Goal: Task Accomplishment & Management: Manage account settings

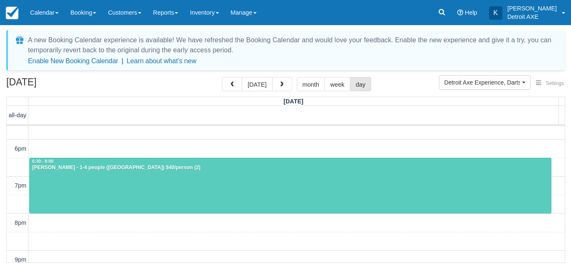
scroll to position [281, 0]
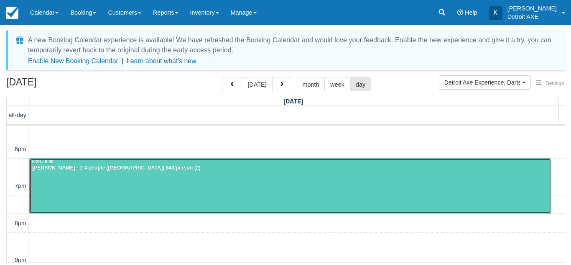
click at [204, 174] on div at bounding box center [290, 185] width 521 height 55
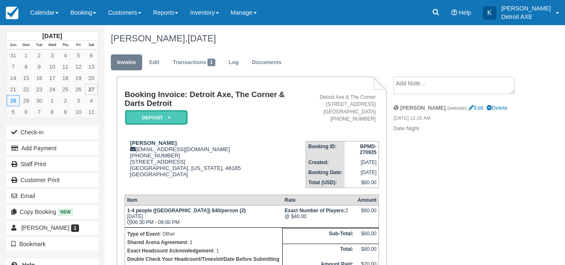
click at [175, 121] on em "Deposit" at bounding box center [156, 117] width 63 height 15
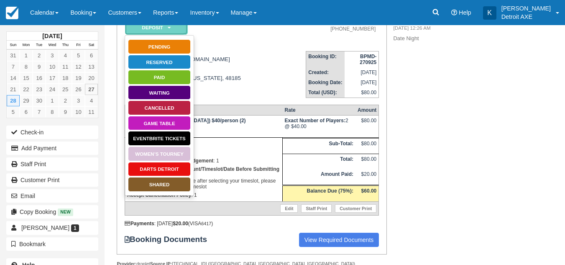
scroll to position [91, 0]
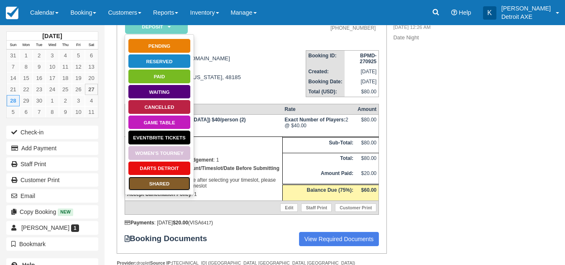
click at [174, 183] on link "SHARED" at bounding box center [159, 183] width 63 height 15
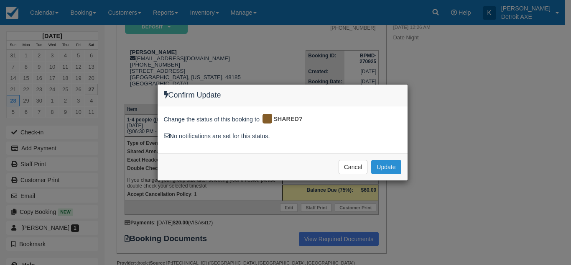
click at [381, 169] on button "Update" at bounding box center [386, 167] width 30 height 14
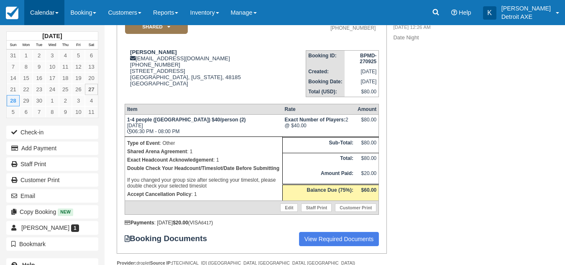
click at [56, 15] on link "Calendar" at bounding box center [44, 12] width 40 height 25
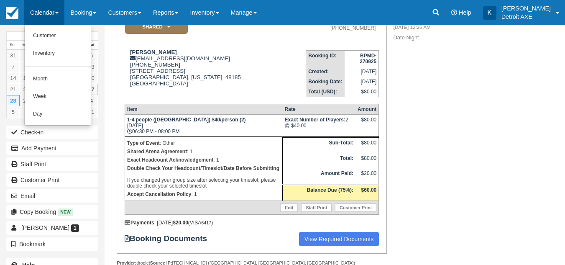
click at [56, 15] on link "Calendar" at bounding box center [44, 12] width 40 height 25
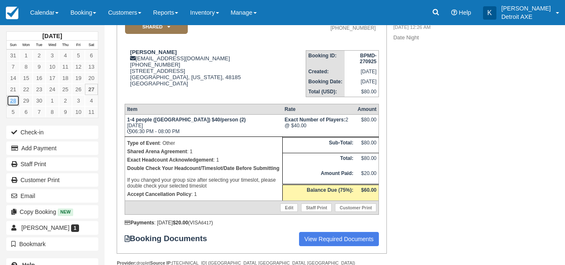
click at [9, 99] on link "28" at bounding box center [13, 100] width 13 height 11
click at [64, 7] on link "Calendar" at bounding box center [44, 12] width 40 height 25
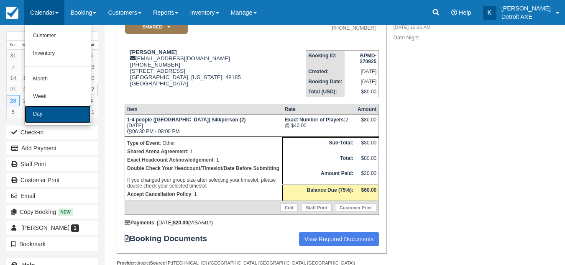
click at [39, 110] on link "Day" at bounding box center [58, 114] width 66 height 18
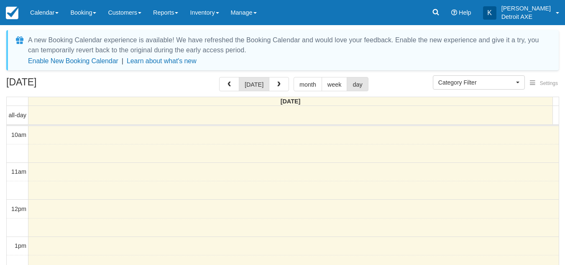
select select
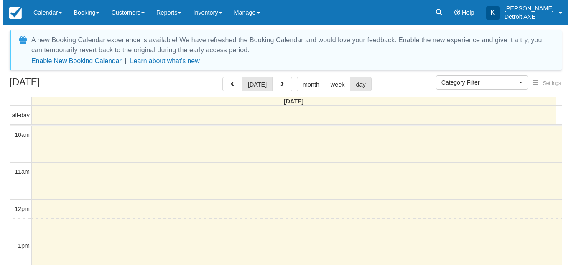
scroll to position [111, 0]
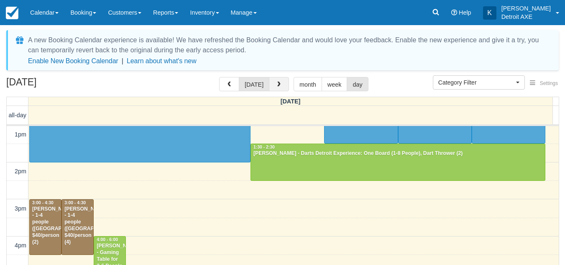
click at [276, 87] on span "button" at bounding box center [279, 85] width 6 height 6
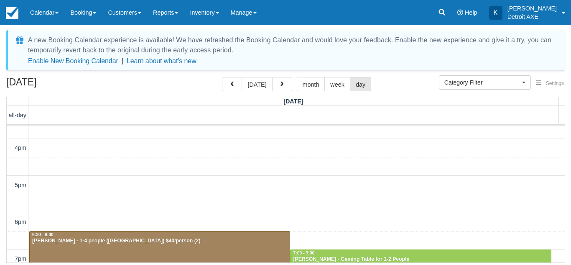
scroll to position [209, 0]
click at [190, 81] on div "September 28, 2025 today month week day" at bounding box center [285, 86] width 559 height 18
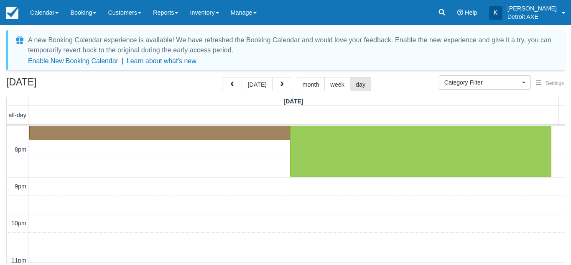
scroll to position [356, 0]
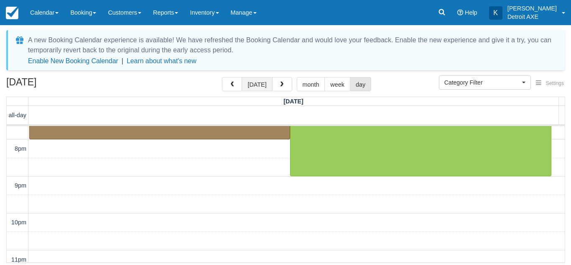
click at [264, 84] on button "today" at bounding box center [257, 84] width 31 height 14
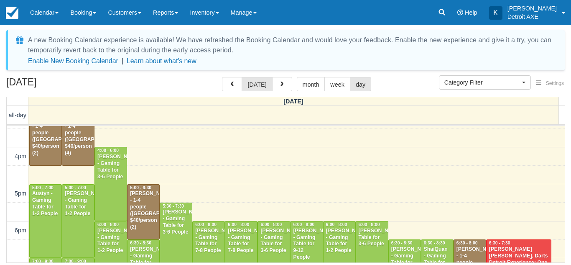
scroll to position [201, 0]
click at [111, 170] on div "Hadi Abbas - Gaming Table for 3-6 People" at bounding box center [111, 166] width 28 height 27
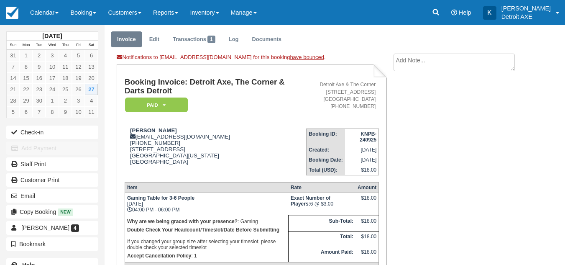
scroll to position [23, 0]
click at [203, 41] on link "Transactions 1" at bounding box center [193, 39] width 55 height 16
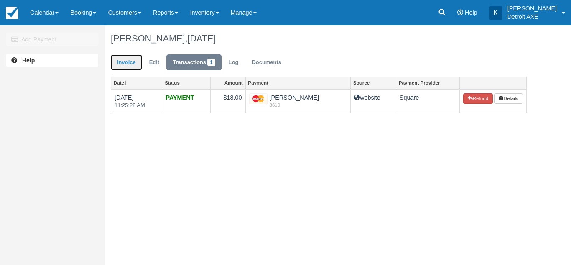
click at [120, 62] on link "Invoice" at bounding box center [126, 62] width 31 height 16
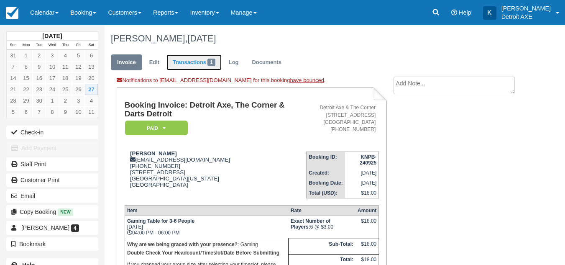
click at [182, 67] on link "Transactions 1" at bounding box center [193, 62] width 55 height 16
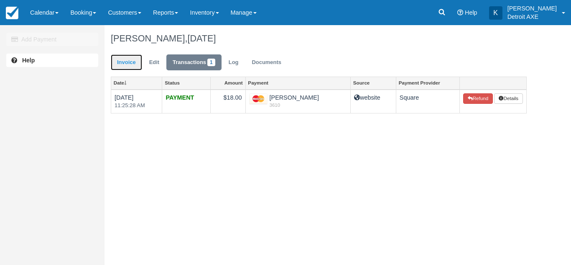
click at [118, 61] on link "Invoice" at bounding box center [126, 62] width 31 height 16
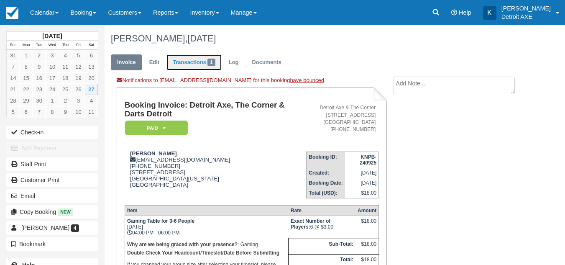
click at [200, 66] on link "Transactions 1" at bounding box center [193, 62] width 55 height 16
click at [189, 61] on link "Transactions 1" at bounding box center [193, 62] width 55 height 16
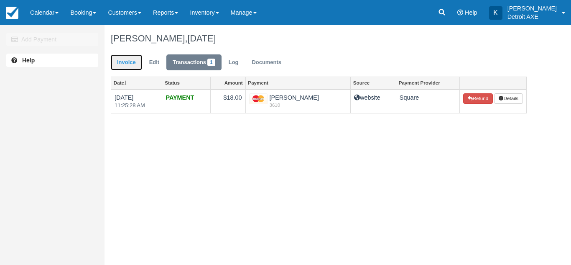
click at [132, 67] on link "Invoice" at bounding box center [126, 62] width 31 height 16
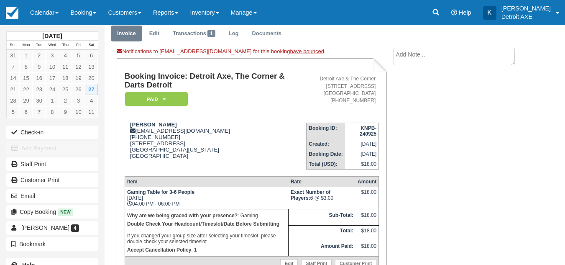
scroll to position [30, 0]
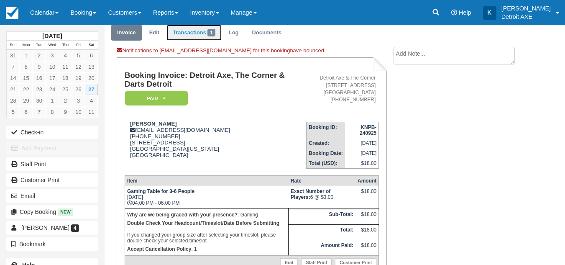
click at [203, 34] on link "Transactions 1" at bounding box center [193, 33] width 55 height 16
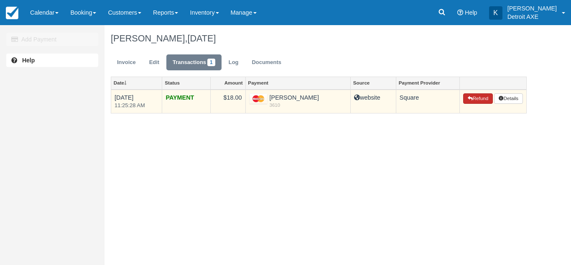
click at [469, 97] on icon "button" at bounding box center [470, 98] width 5 height 5
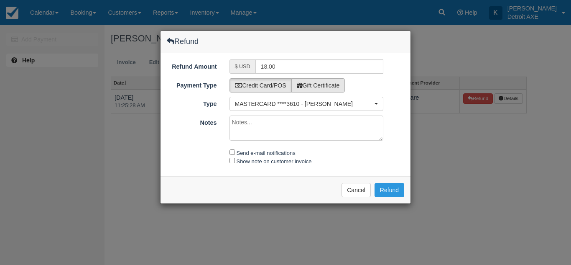
click at [324, 81] on label "Gift Certificate" at bounding box center [318, 85] width 54 height 14
radio input "true"
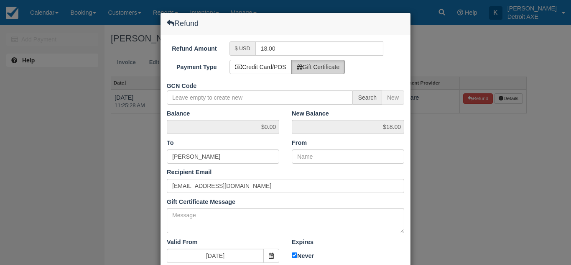
scroll to position [35, 0]
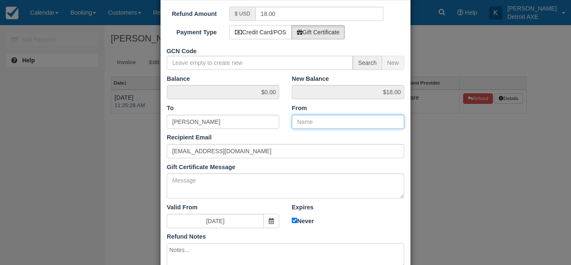
click at [322, 126] on input "From" at bounding box center [348, 122] width 112 height 14
type input "Detroit Axe"
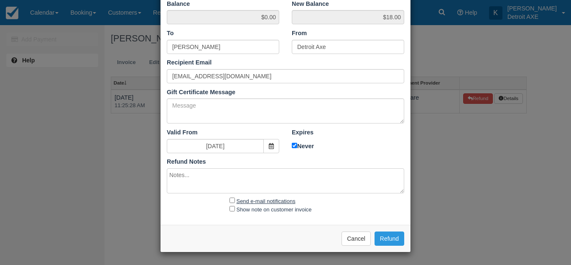
click at [260, 202] on label "Send e-mail notifications" at bounding box center [266, 201] width 59 height 6
click at [235, 202] on input "Send e-mail notifications" at bounding box center [232, 199] width 5 height 5
checkbox input "true"
click at [386, 235] on button "Refund" at bounding box center [390, 238] width 30 height 14
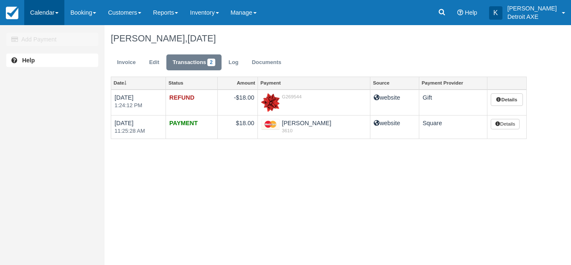
click at [43, 18] on link "Calendar" at bounding box center [44, 12] width 40 height 25
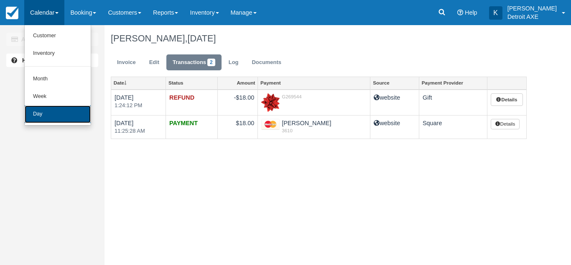
click at [40, 111] on link "Day" at bounding box center [58, 114] width 66 height 18
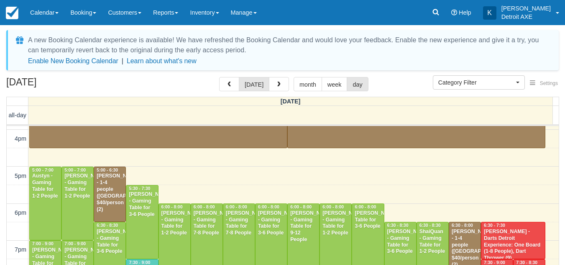
scroll to position [219, 0]
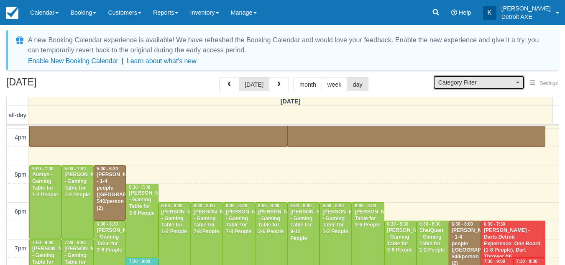
click at [480, 84] on span "Category Filter" at bounding box center [476, 82] width 76 height 8
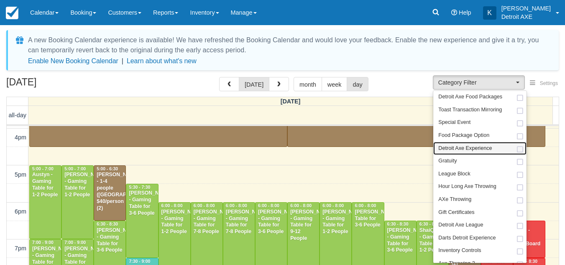
click at [474, 150] on span "Detroit Axe Experience" at bounding box center [465, 149] width 54 height 8
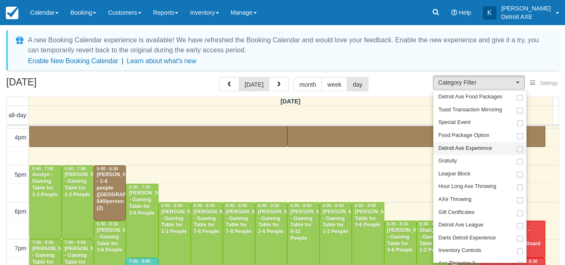
select select "14"
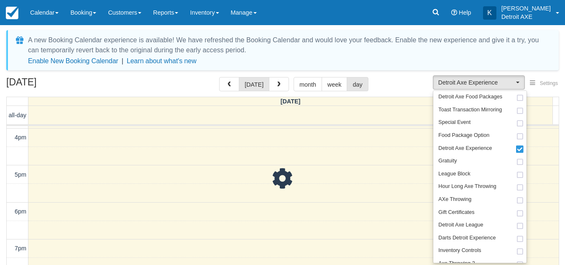
scroll to position [24, 0]
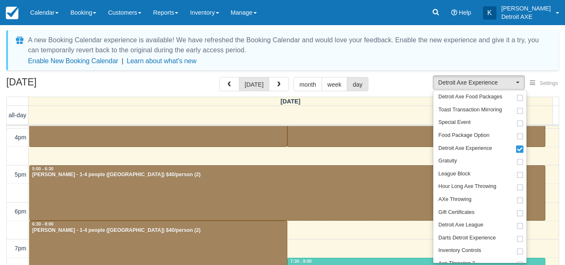
click at [420, 88] on div "[DATE] [DATE] month week day" at bounding box center [282, 86] width 552 height 18
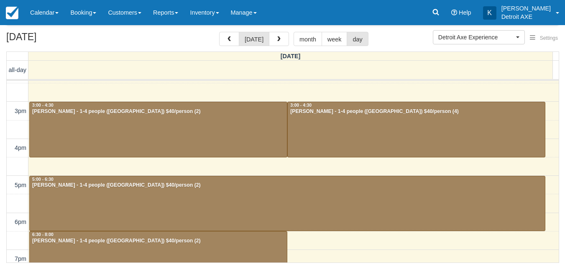
scroll to position [163, 0]
click at [276, 34] on button "button" at bounding box center [279, 39] width 20 height 14
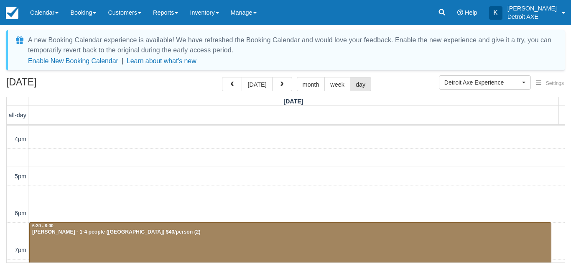
scroll to position [217, 0]
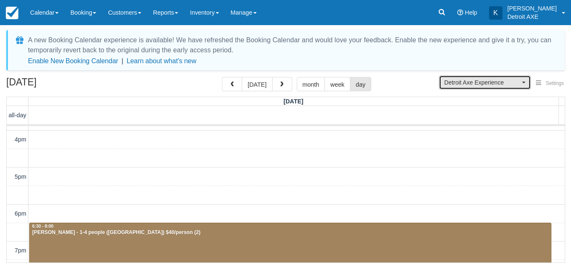
click at [482, 79] on span "Detroit Axe Experience" at bounding box center [482, 82] width 76 height 8
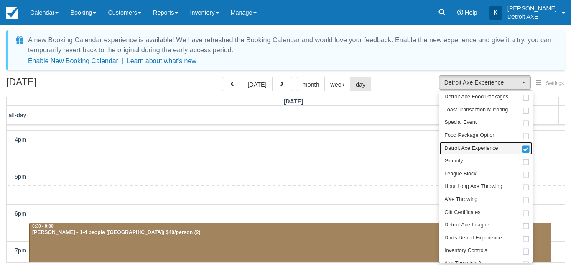
click at [466, 151] on span "Detroit Axe Experience" at bounding box center [471, 149] width 54 height 8
select select
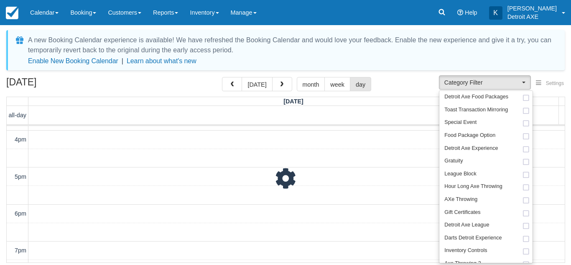
click at [402, 82] on div "[DATE] [DATE] month week day" at bounding box center [285, 86] width 559 height 18
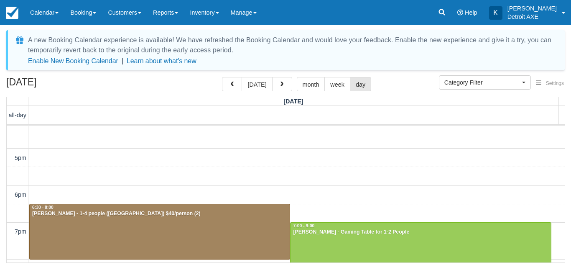
scroll to position [241, 0]
